Goal: Feedback & Contribution: Submit feedback/report problem

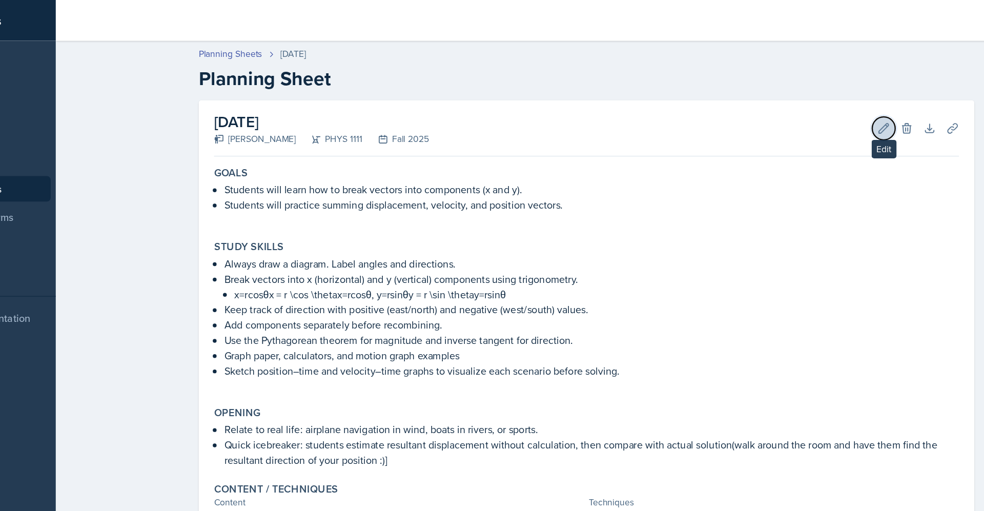
click at [791, 98] on icon at bounding box center [796, 103] width 10 height 10
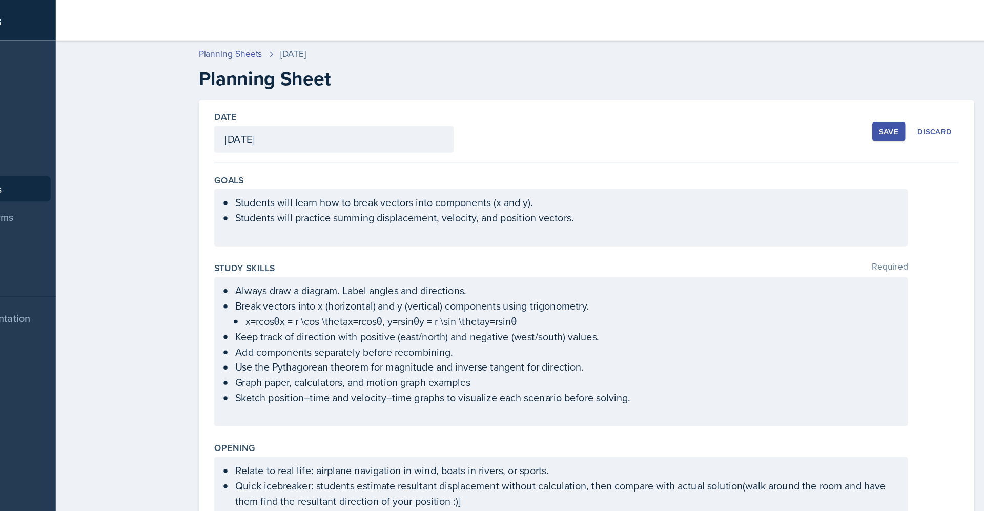
scroll to position [280, 0]
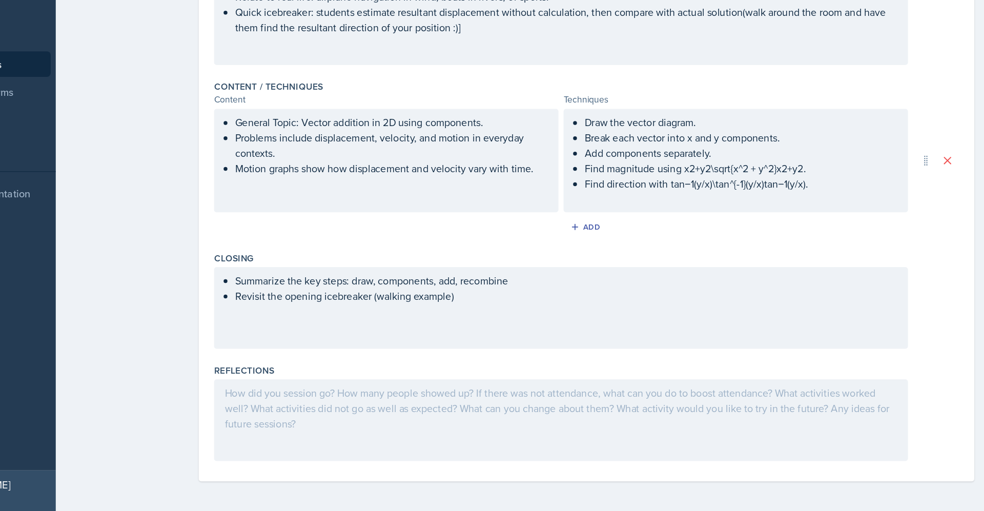
click at [369, 443] on div at bounding box center [536, 438] width 557 height 66
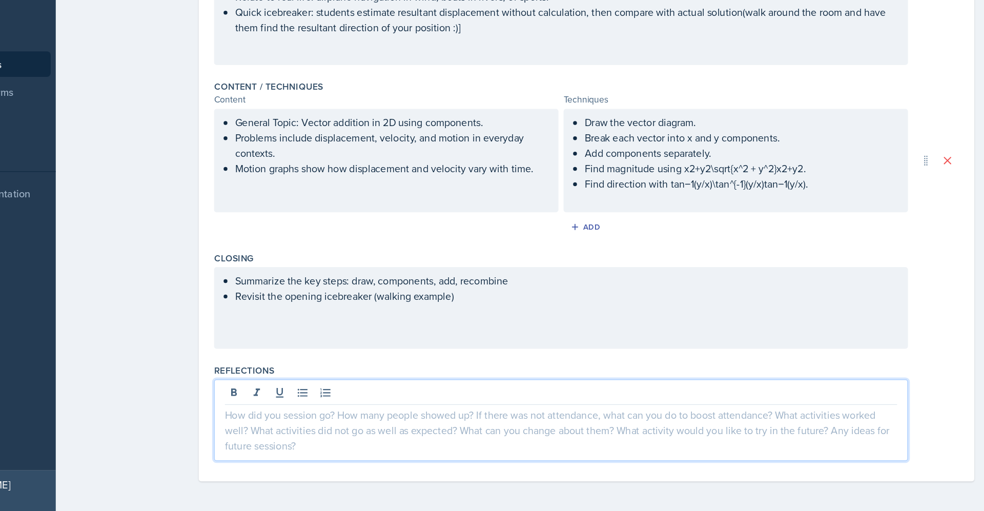
click at [369, 443] on div at bounding box center [536, 438] width 557 height 66
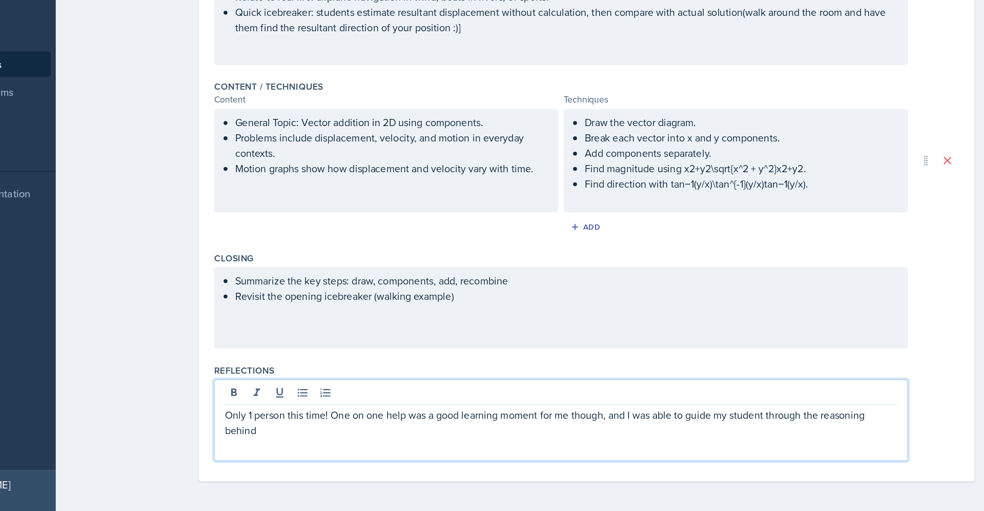
click at [793, 436] on p "Only 1 person this time! One on one help was a good learning moment for me thou…" at bounding box center [537, 439] width 540 height 25
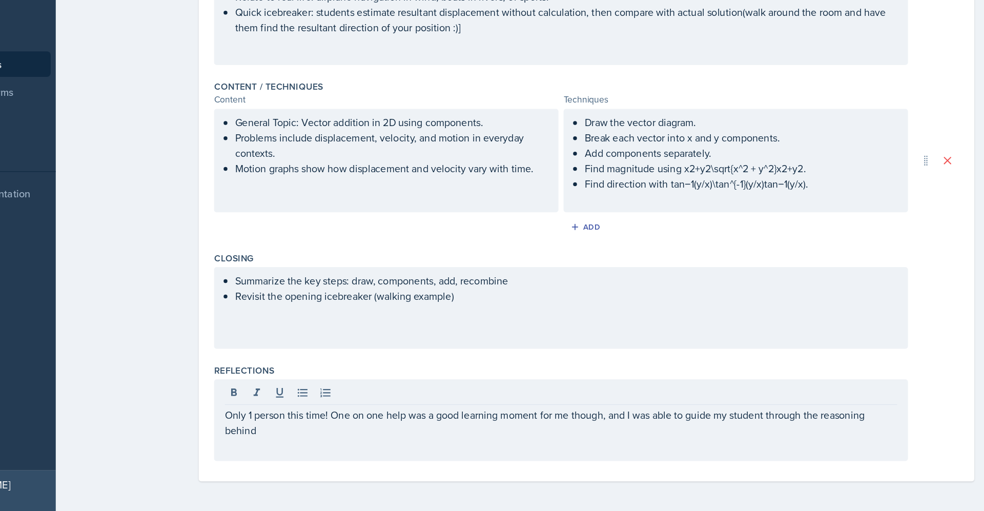
click at [312, 455] on div "Only 1 person this time! One on one help was a good learning moment for me thou…" at bounding box center [536, 438] width 557 height 66
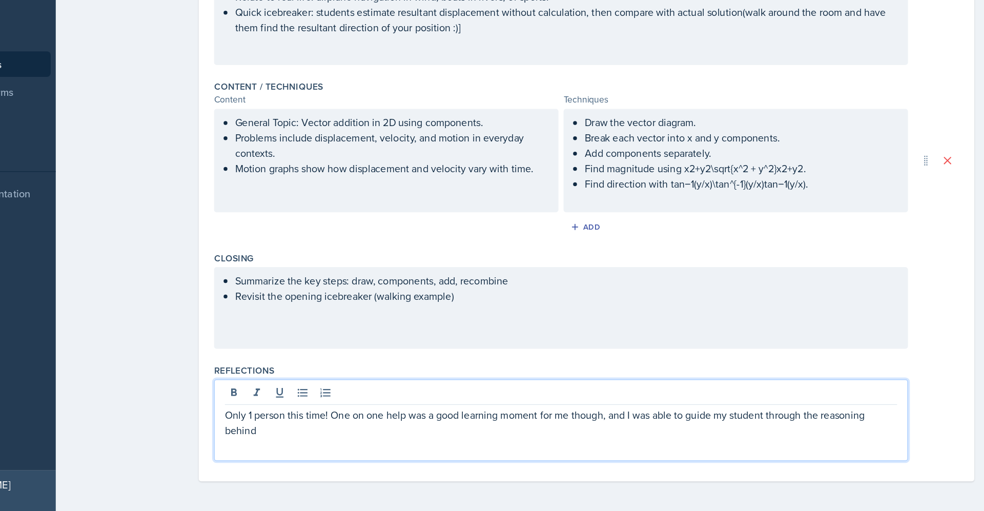
click at [289, 445] on p "Only 1 person this time! One on one help was a good learning moment for me thou…" at bounding box center [537, 439] width 540 height 25
click at [390, 450] on p "Only 1 person this time! One on one help was a good learning moment for me thou…" at bounding box center [537, 439] width 540 height 25
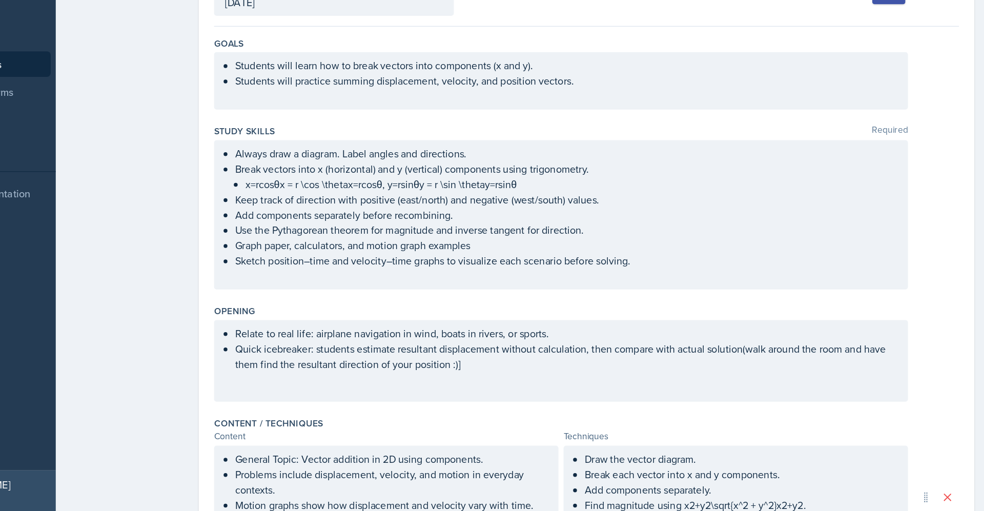
scroll to position [0, 0]
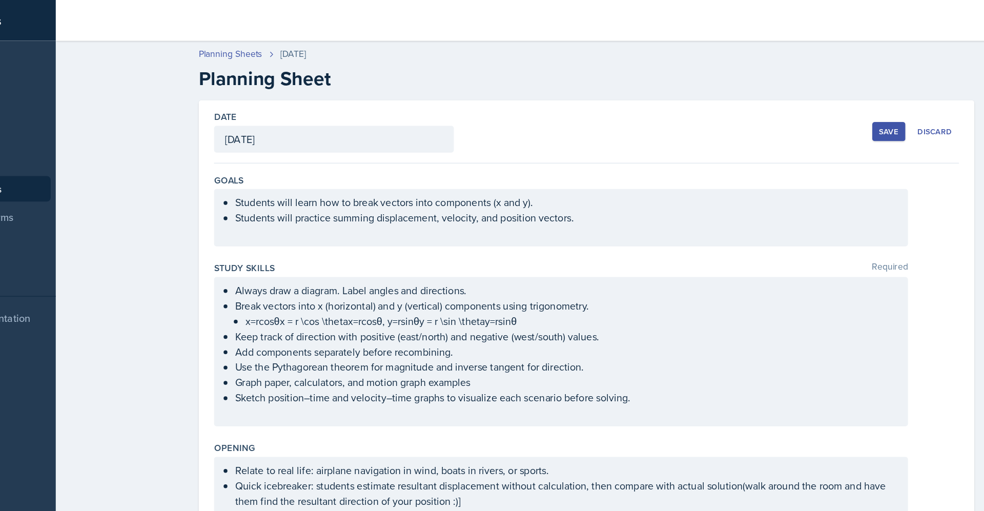
click at [793, 106] on div "Save" at bounding box center [800, 105] width 15 height 8
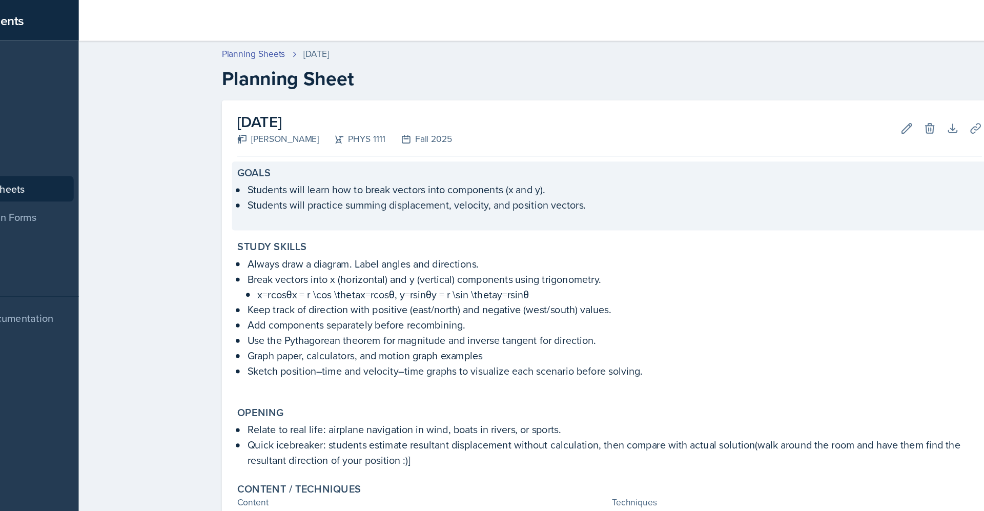
scroll to position [151, 0]
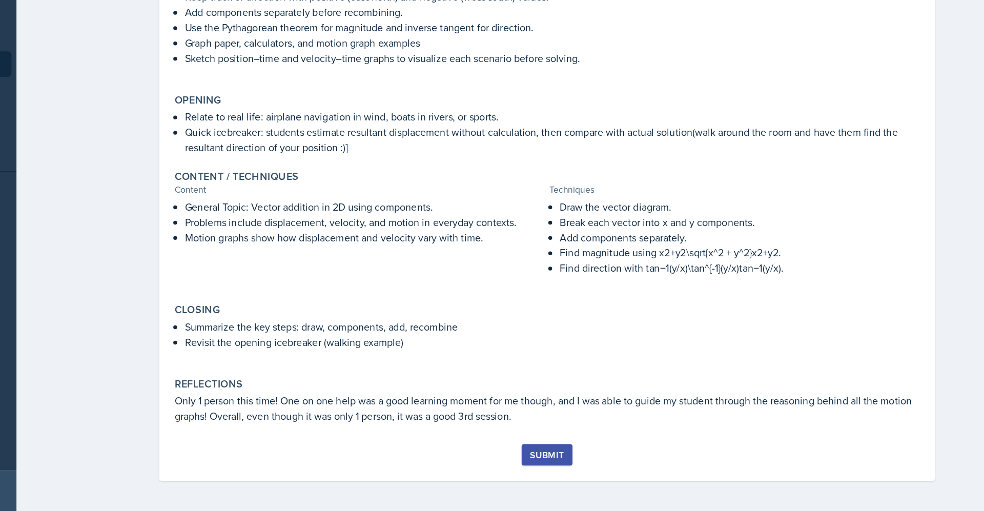
click at [555, 463] on div "Submit" at bounding box center [557, 466] width 27 height 8
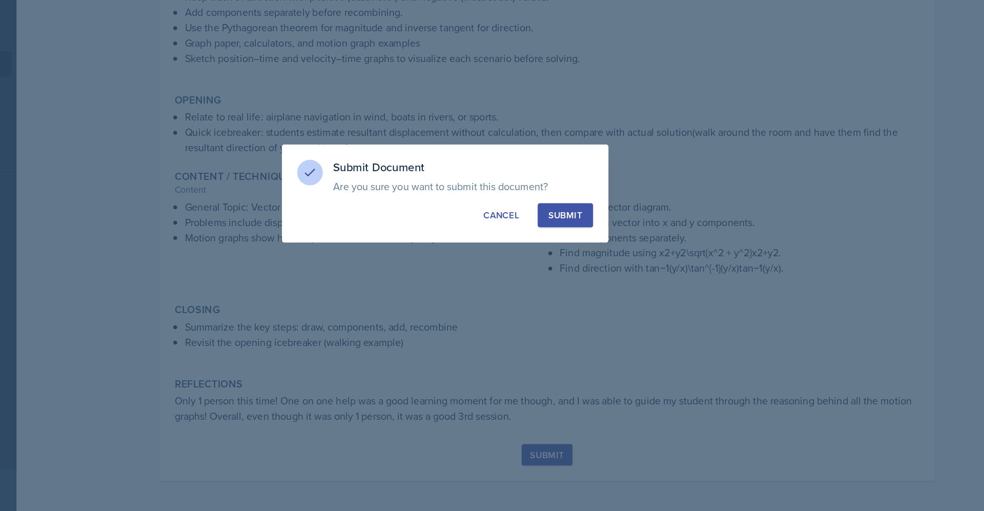
click at [569, 276] on div "Submit" at bounding box center [572, 273] width 27 height 10
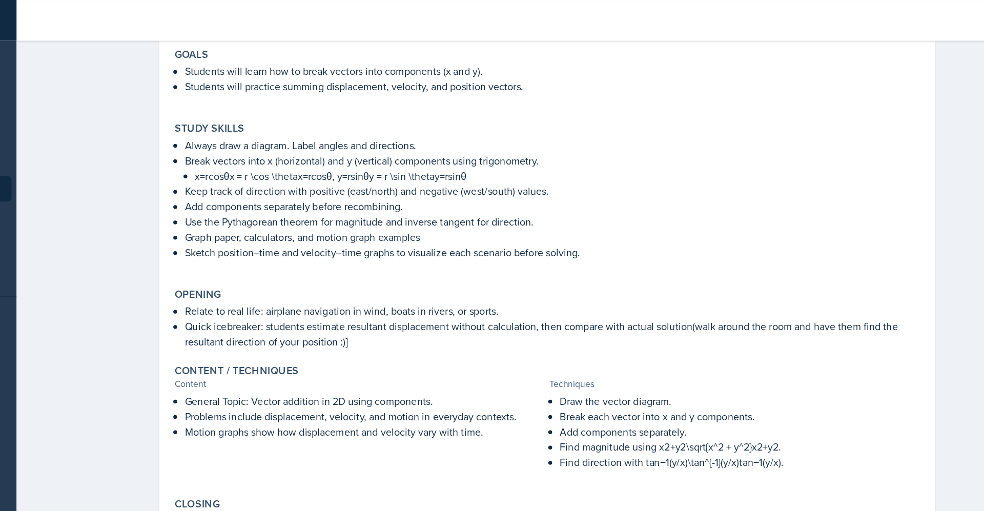
scroll to position [0, 0]
